Goal: Task Accomplishment & Management: Manage account settings

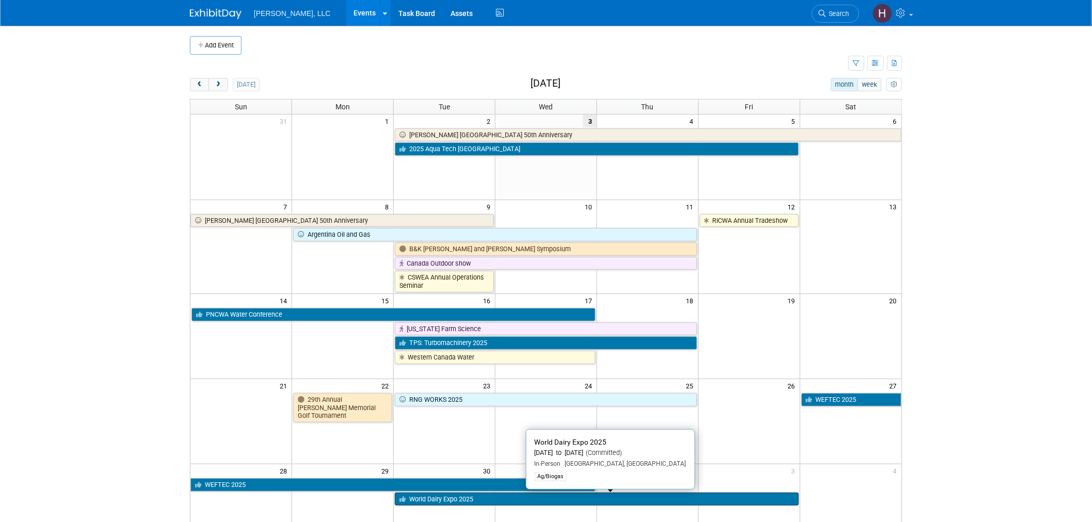
click at [533, 495] on link "World Dairy Expo 2025" at bounding box center [596, 499] width 403 height 13
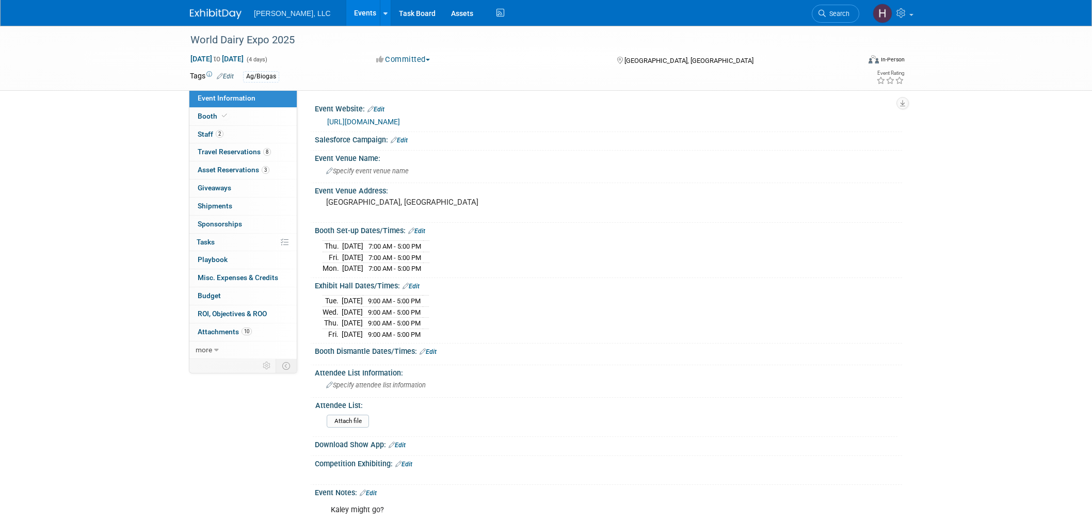
select select "Ag/Biogas"
click at [241, 151] on span "Travel Reservations 8" at bounding box center [234, 152] width 73 height 8
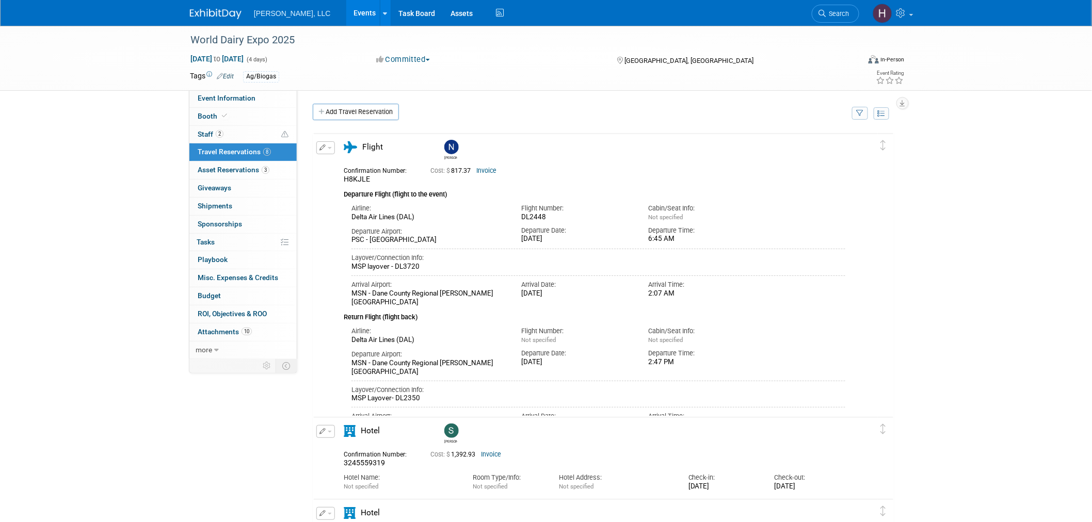
click at [485, 173] on link "Invoice" at bounding box center [486, 170] width 20 height 7
click at [330, 150] on button "button" at bounding box center [325, 147] width 19 height 13
click at [340, 170] on button "Edit Reservation" at bounding box center [360, 165] width 87 height 15
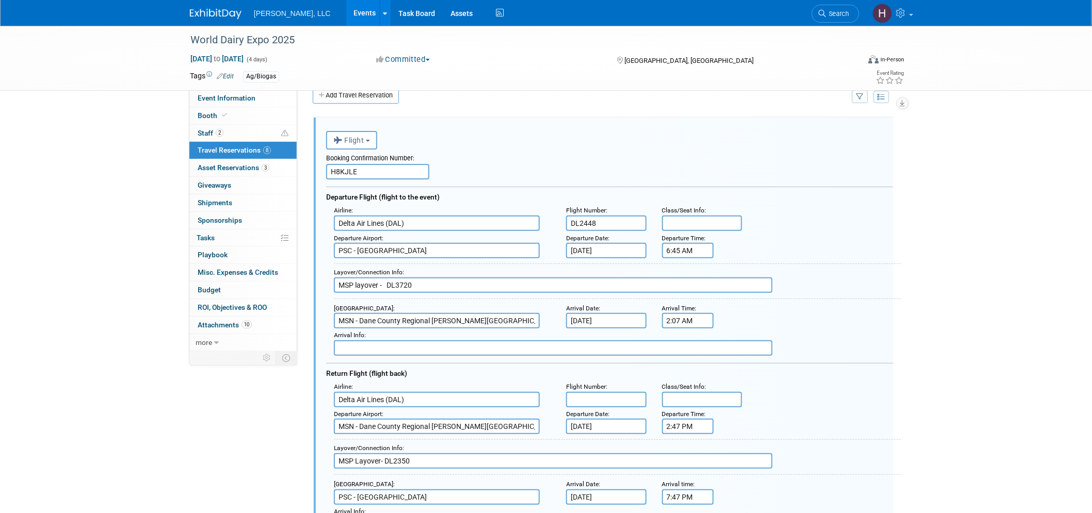
click at [615, 419] on input "Oct 1, 2025" at bounding box center [606, 426] width 80 height 15
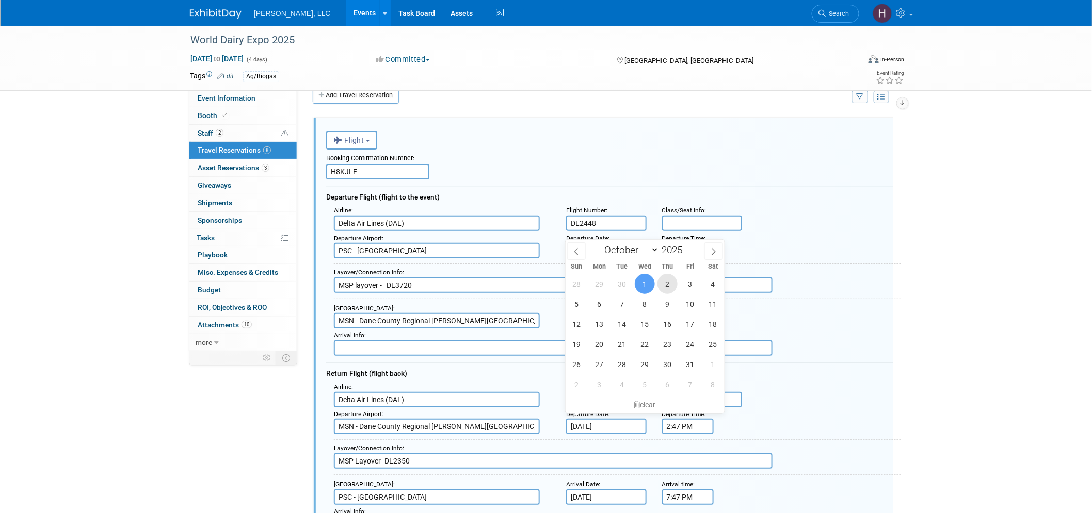
click at [669, 291] on span "2" at bounding box center [667, 284] width 20 height 20
type input "Oct 2, 2025"
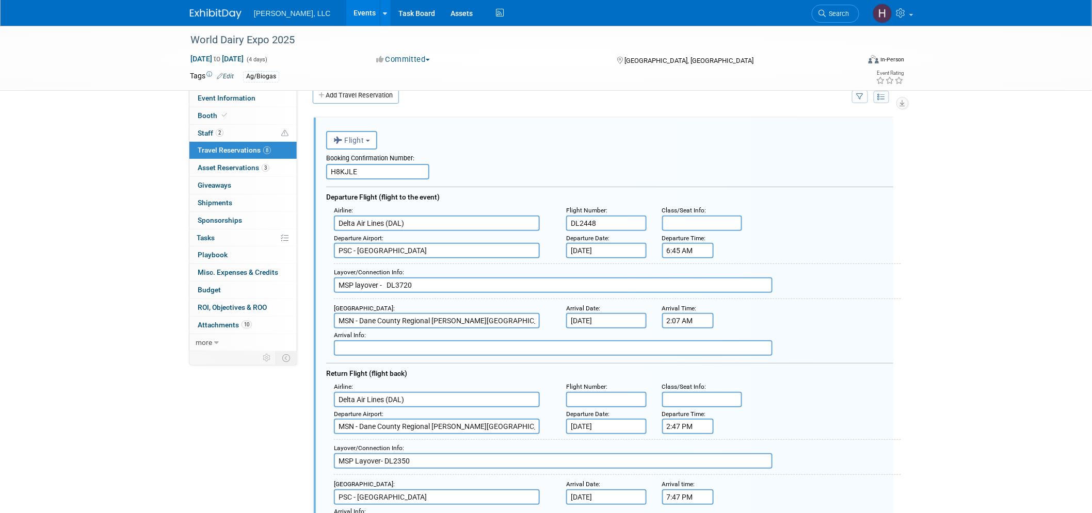
click at [617, 490] on input "Oct 1, 2025" at bounding box center [606, 497] width 80 height 15
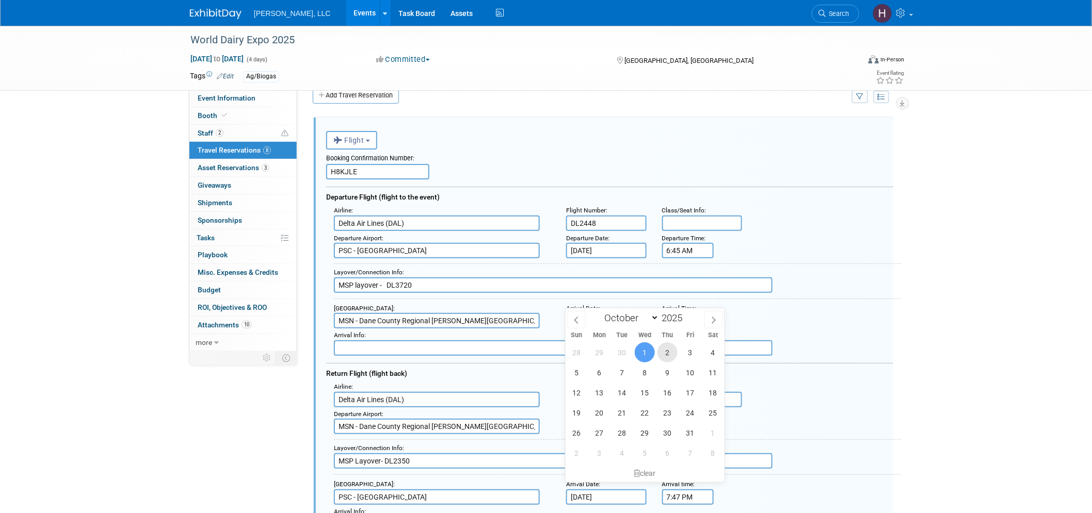
click at [665, 352] on span "2" at bounding box center [667, 353] width 20 height 20
type input "Oct 2, 2025"
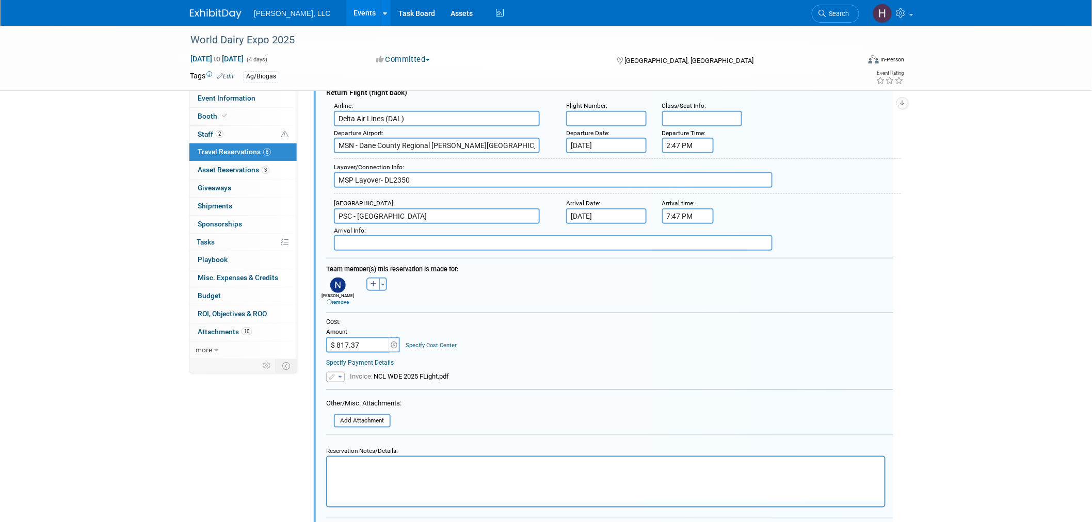
scroll to position [303, 0]
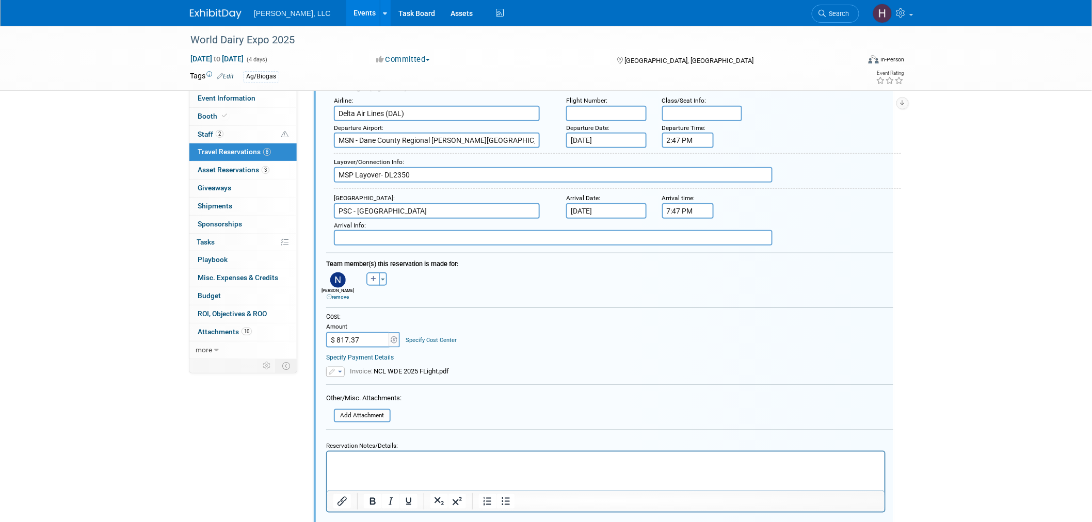
click at [339, 371] on span "button" at bounding box center [340, 372] width 4 height 2
click at [342, 383] on icon at bounding box center [341, 386] width 8 height 7
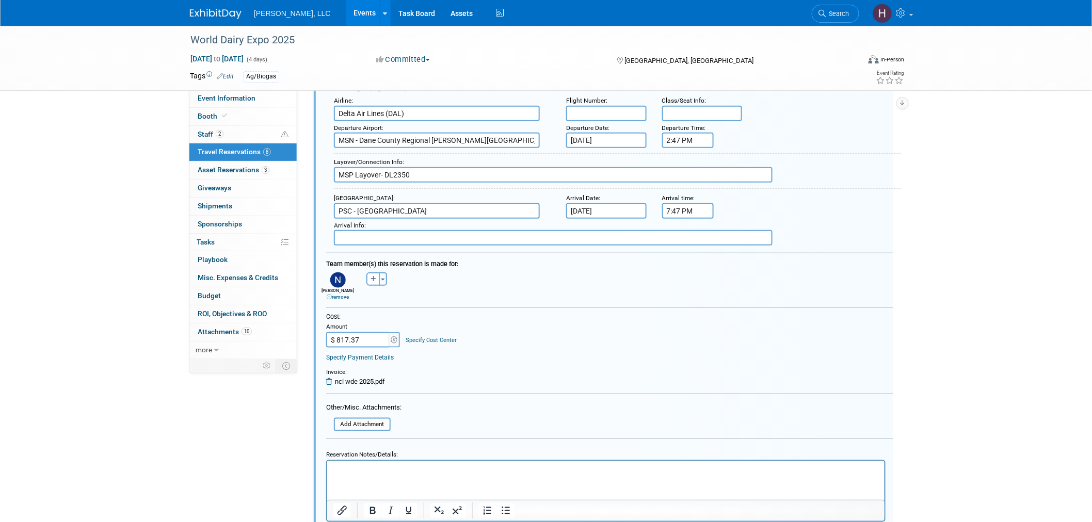
scroll to position [590, 0]
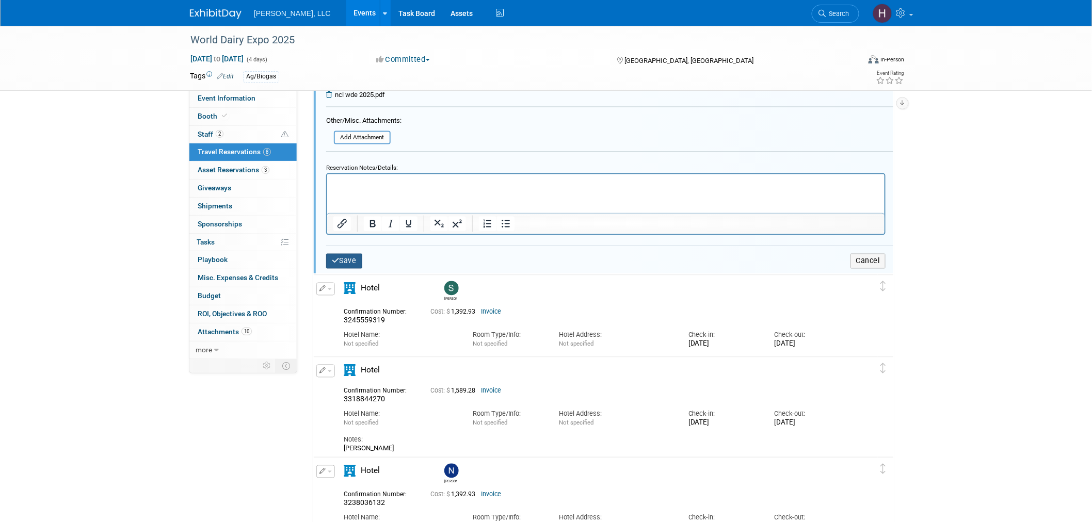
click at [348, 254] on button "Save" at bounding box center [344, 261] width 36 height 15
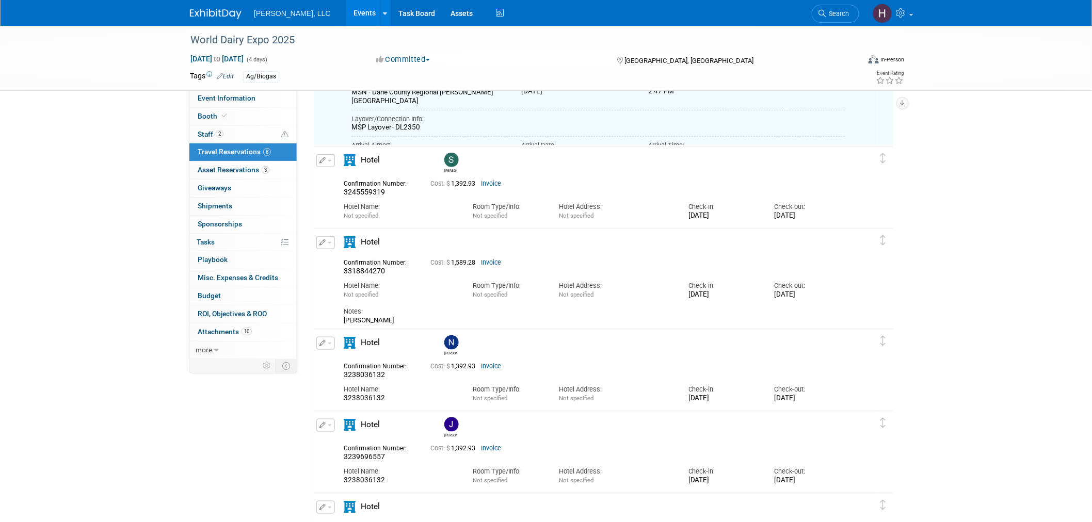
scroll to position [17, 0]
